Goal: Navigation & Orientation: Go to known website

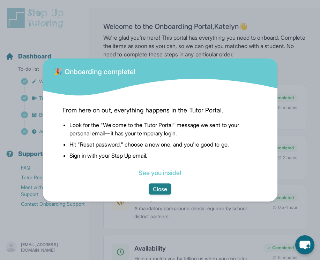
click at [163, 189] on button "Close" at bounding box center [160, 189] width 23 height 11
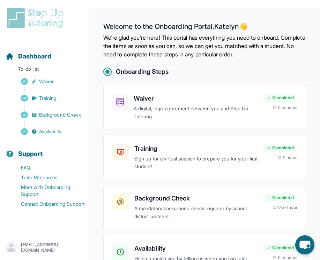
click at [56, 23] on img at bounding box center [37, 18] width 62 height 22
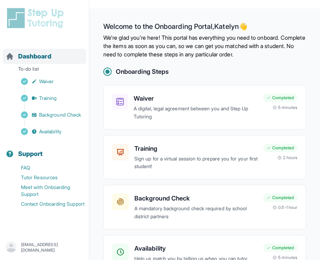
click at [58, 56] on div "Dashboard" at bounding box center [44, 56] width 83 height 15
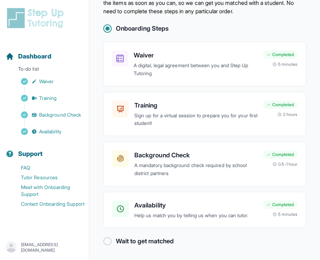
click at [45, 247] on p "kzeledon28@ndsj.org" at bounding box center [52, 247] width 62 height 11
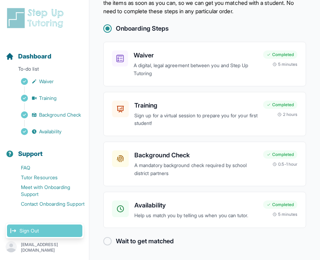
click at [38, 231] on link "Sign Out" at bounding box center [44, 231] width 75 height 13
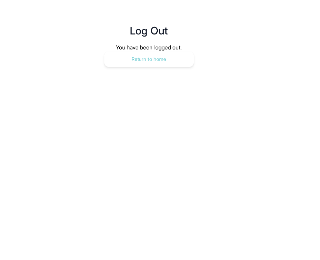
click at [136, 65] on button "Return to home" at bounding box center [148, 59] width 89 height 15
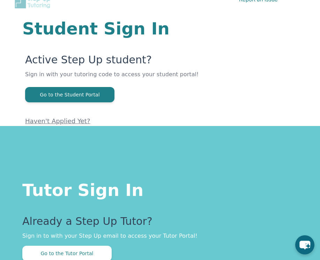
scroll to position [103, 0]
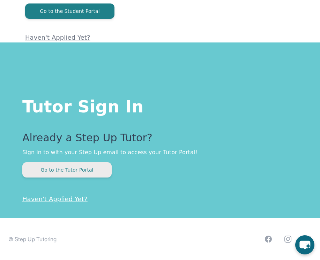
click at [70, 175] on button "Go to the Tutor Portal" at bounding box center [66, 169] width 89 height 15
